Goal: Task Accomplishment & Management: Use online tool/utility

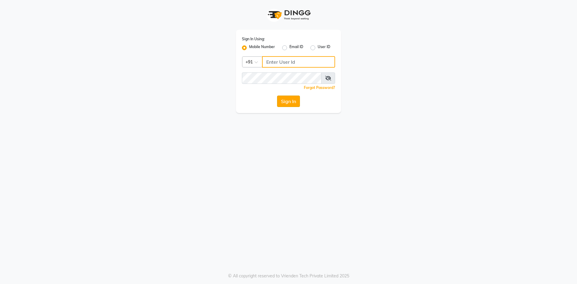
type input "7788994224"
click at [286, 101] on button "Sign In" at bounding box center [288, 101] width 23 height 11
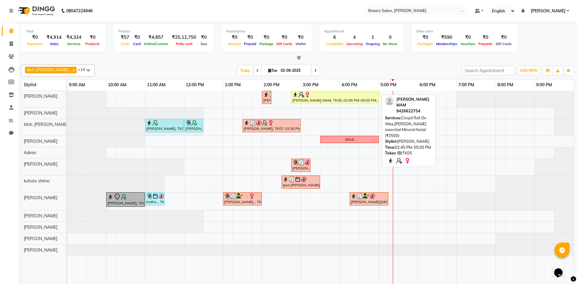
click at [347, 92] on div at bounding box center [335, 95] width 85 height 6
select select "1"
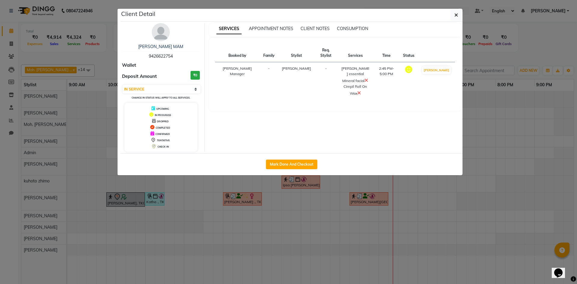
click at [209, 196] on ngb-modal-backdrop at bounding box center [288, 142] width 577 height 284
